Goal: Task Accomplishment & Management: Use online tool/utility

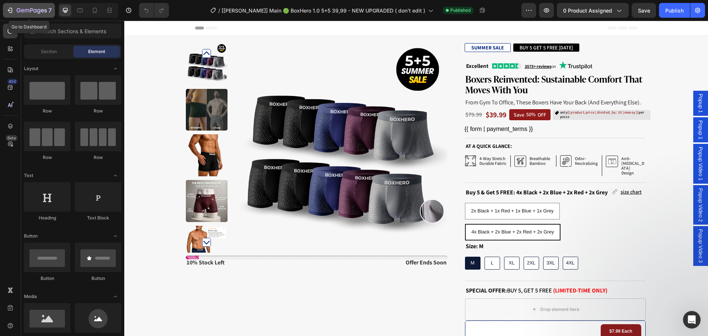
click at [28, 9] on icon "button" at bounding box center [27, 10] width 4 height 3
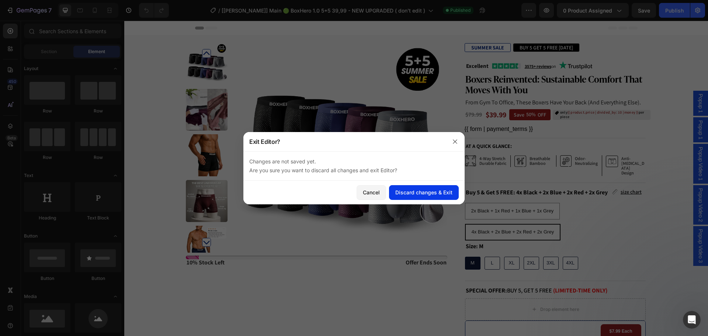
click at [407, 196] on div "Discard changes & Exit" at bounding box center [423, 192] width 57 height 8
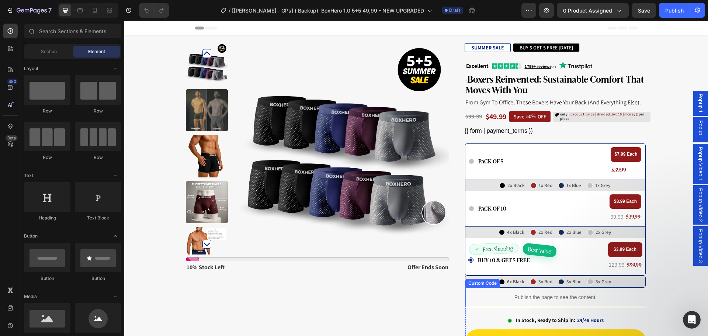
click at [563, 294] on p "Publish the page to see the content." at bounding box center [555, 297] width 181 height 8
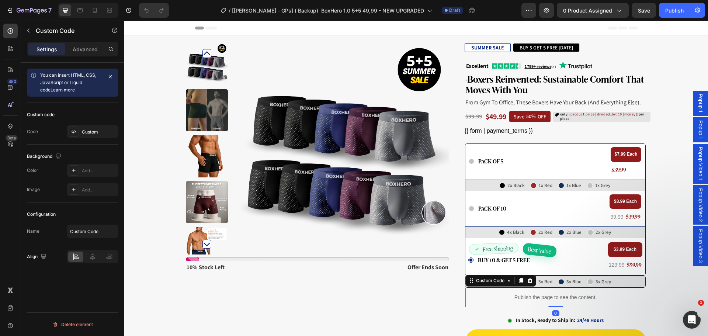
click at [563, 294] on p "Publish the page to see the content." at bounding box center [555, 297] width 181 height 8
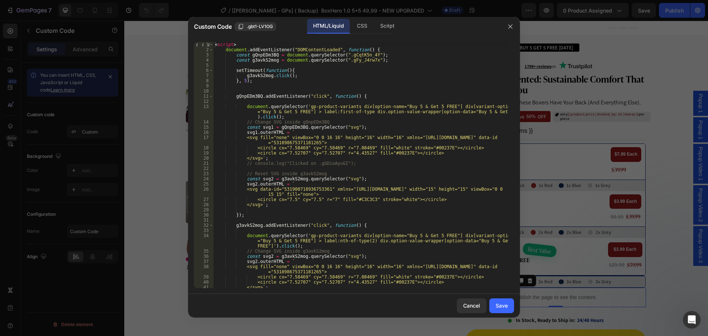
click at [471, 297] on div "Cancel Save" at bounding box center [354, 306] width 332 height 24
click at [471, 302] on div "Cancel" at bounding box center [471, 305] width 17 height 8
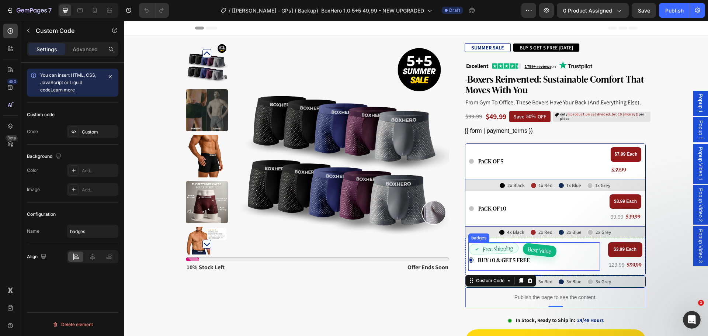
click at [550, 248] on span "Best Value" at bounding box center [539, 250] width 35 height 15
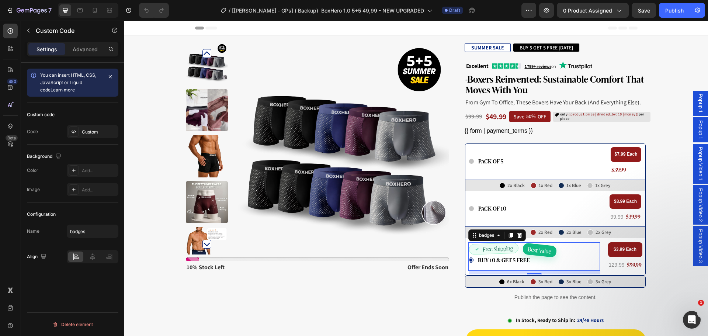
click at [550, 248] on span "Best Value" at bounding box center [539, 250] width 35 height 15
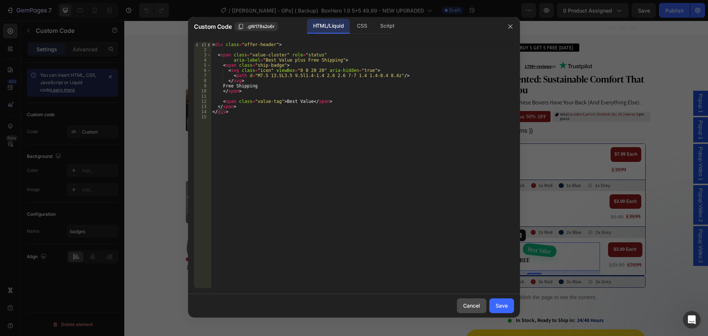
click at [474, 306] on div "Cancel" at bounding box center [471, 305] width 17 height 8
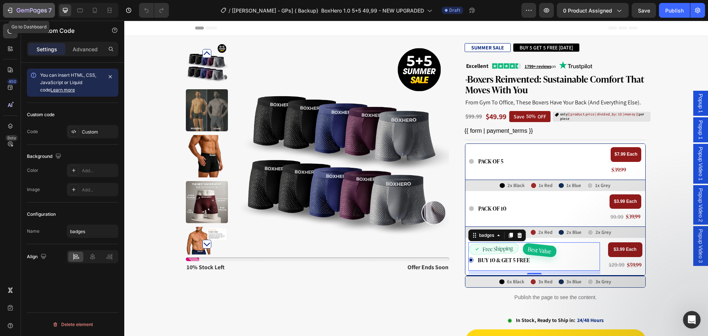
click at [40, 10] on icon "button" at bounding box center [32, 11] width 30 height 6
